Goal: Task Accomplishment & Management: Complete application form

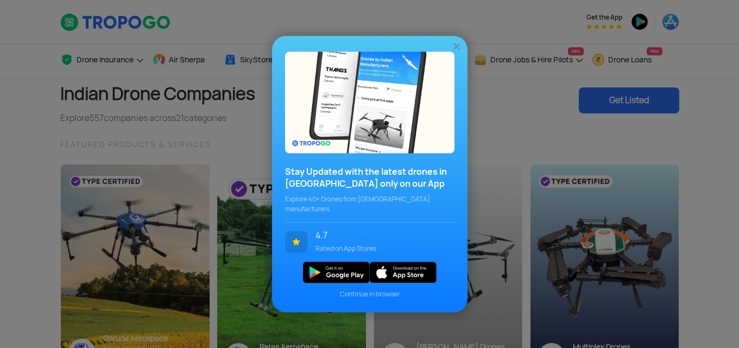
click at [458, 48] on img at bounding box center [456, 46] width 11 height 11
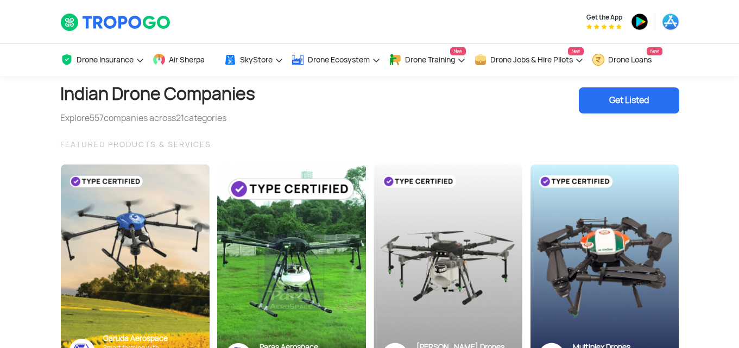
click at [651, 91] on div "Get Listed" at bounding box center [629, 100] width 100 height 26
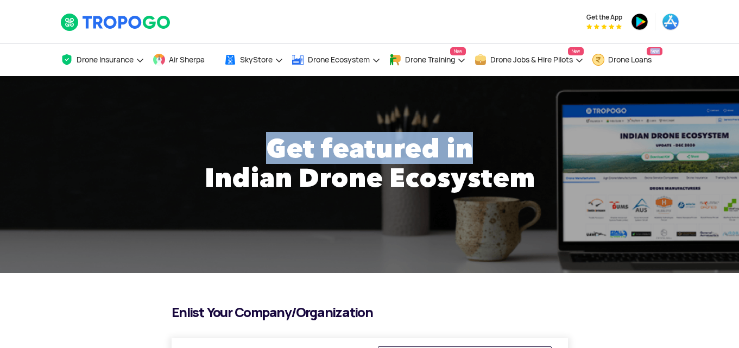
drag, startPoint x: 739, startPoint y: 44, endPoint x: 738, endPoint y: 79, distance: 35.3
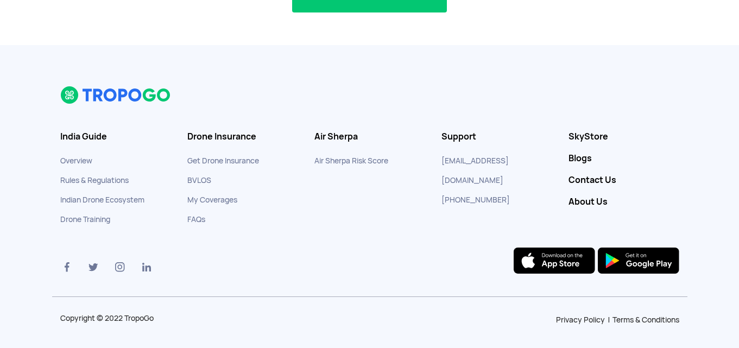
scroll to position [785, 0]
